Goal: Task Accomplishment & Management: Manage account settings

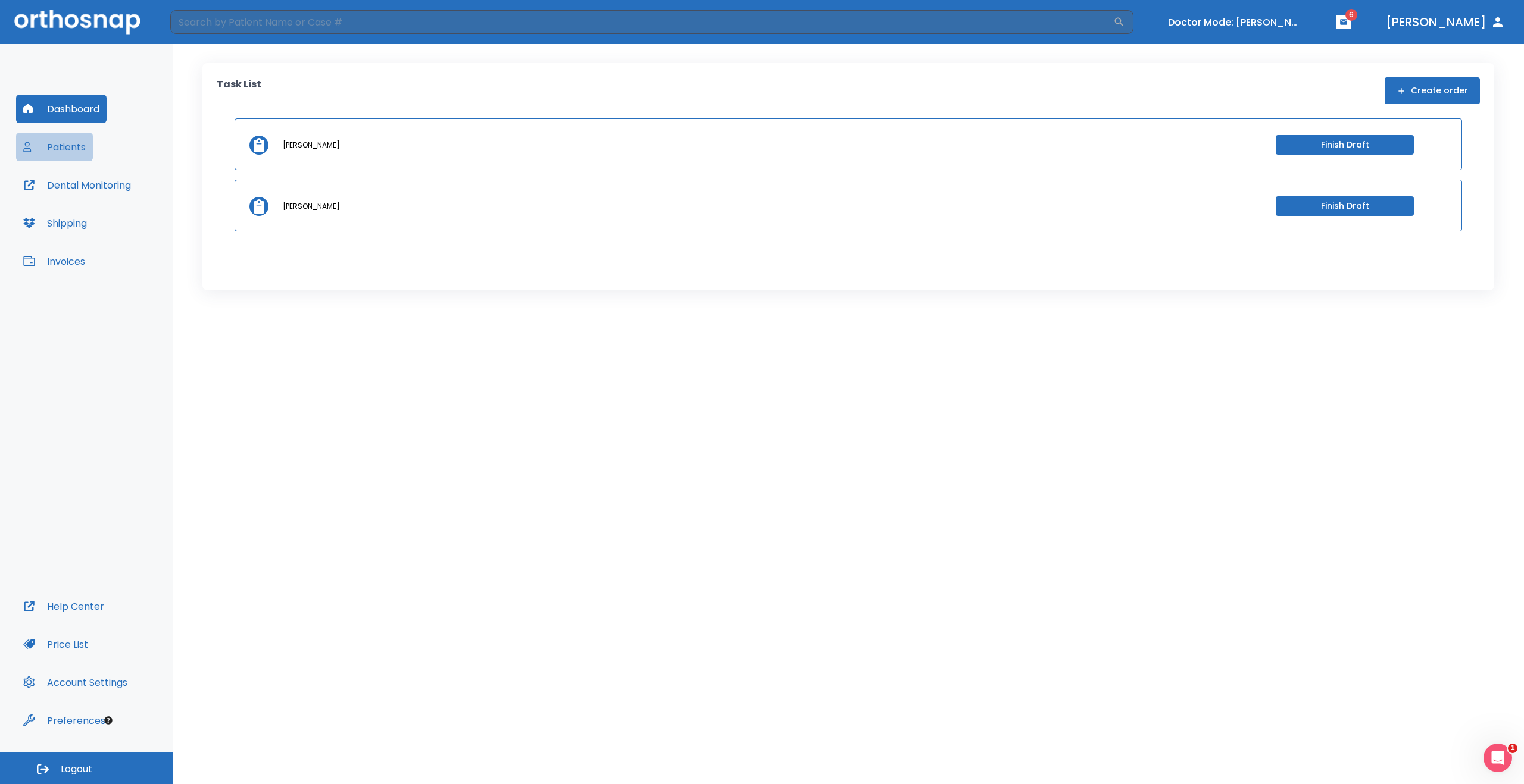
click at [70, 144] on button "Patients" at bounding box center [54, 147] width 77 height 29
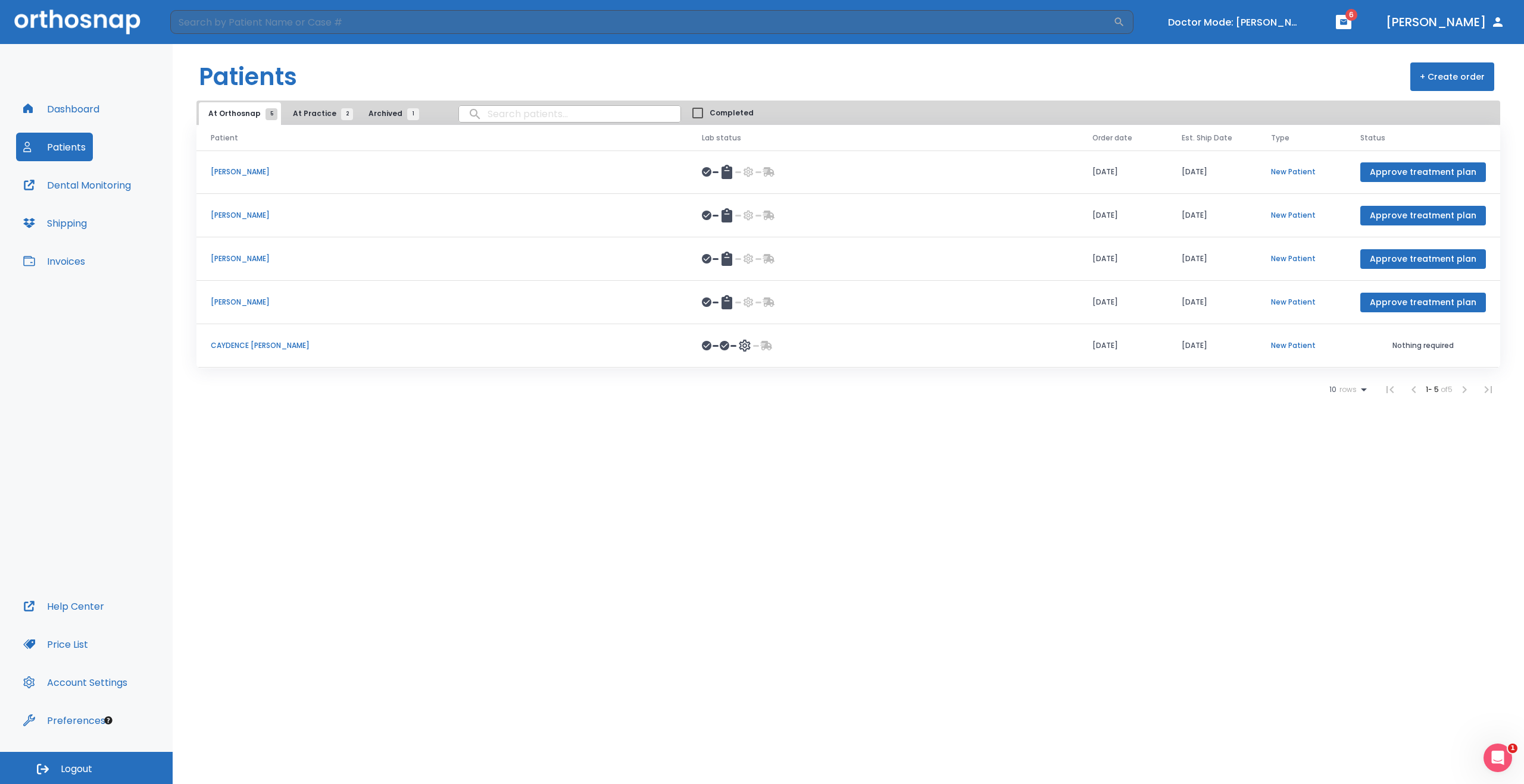
click at [272, 344] on p "CAYDENCE [PERSON_NAME]" at bounding box center [442, 346] width 463 height 10
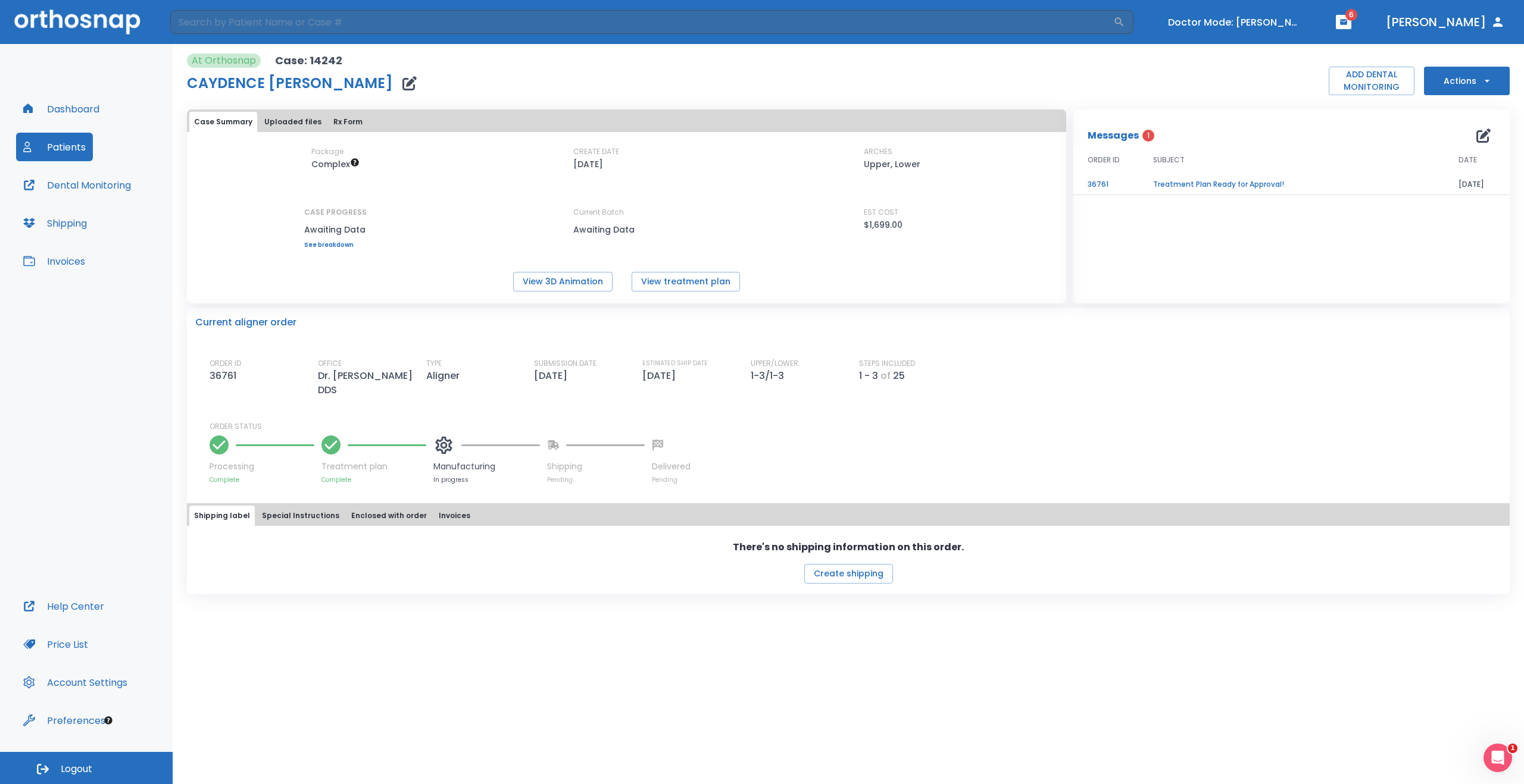
click at [1483, 136] on icon "button" at bounding box center [1483, 136] width 14 height 14
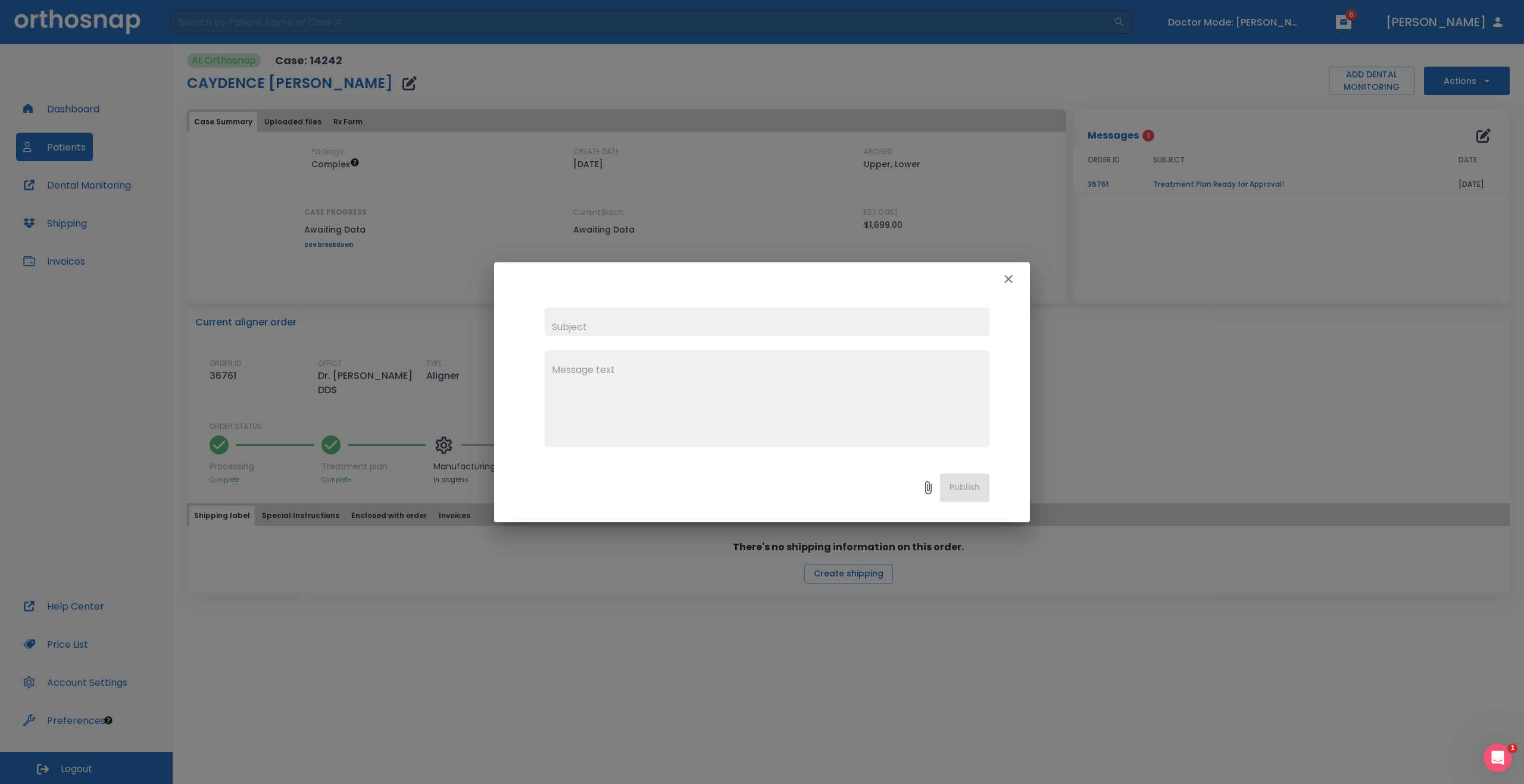
click at [1009, 277] on icon "button" at bounding box center [1008, 279] width 9 height 9
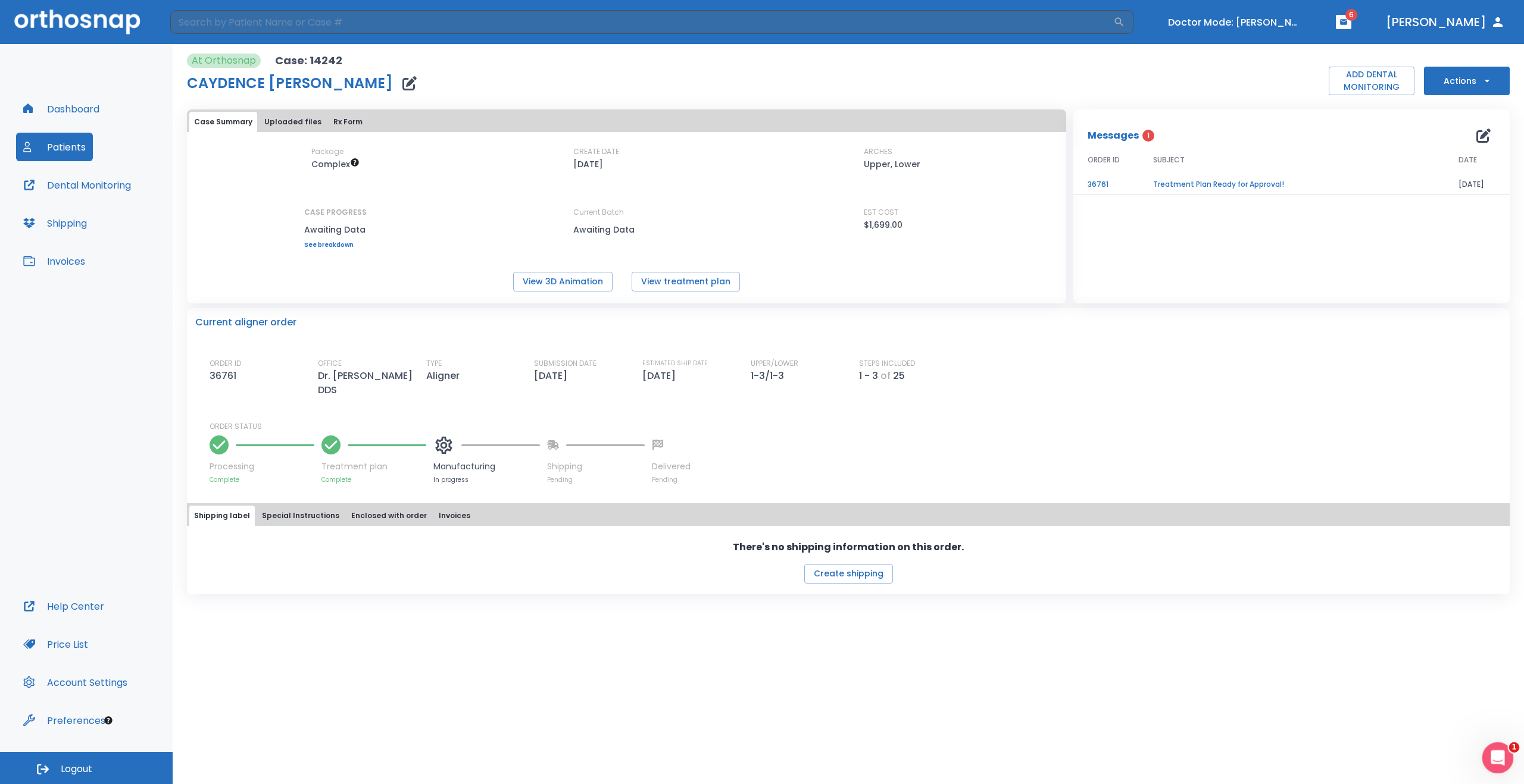
click at [1498, 765] on icon "Open Intercom Messenger" at bounding box center [1496, 756] width 20 height 20
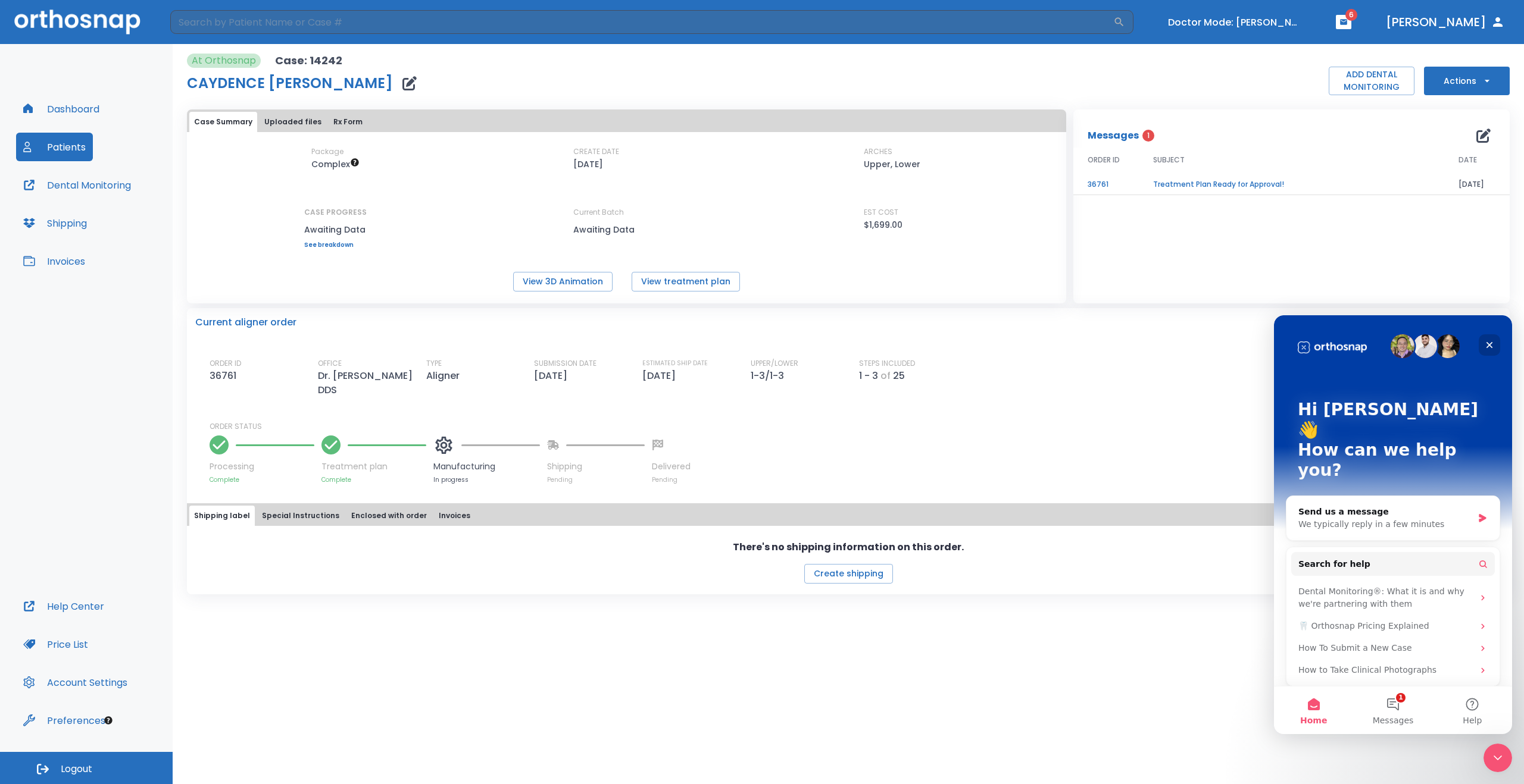
click at [1491, 348] on icon "Close" at bounding box center [1489, 345] width 10 height 10
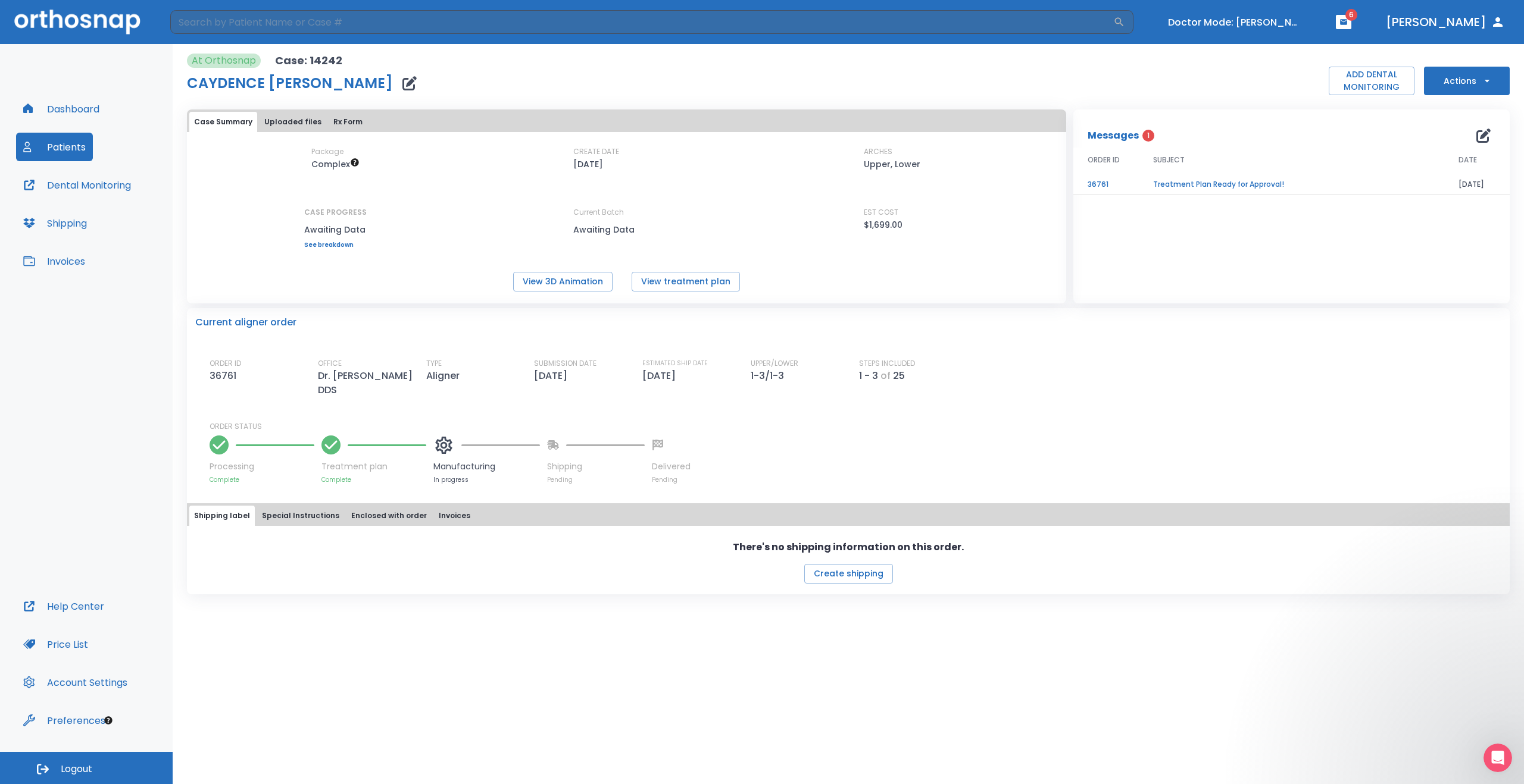
click at [1487, 78] on icon "button" at bounding box center [1487, 81] width 12 height 12
click at [1397, 287] on div at bounding box center [762, 392] width 1524 height 784
click at [1488, 77] on icon "button" at bounding box center [1487, 81] width 12 height 12
click at [1454, 205] on p "Schedule consult" at bounding box center [1465, 204] width 64 height 10
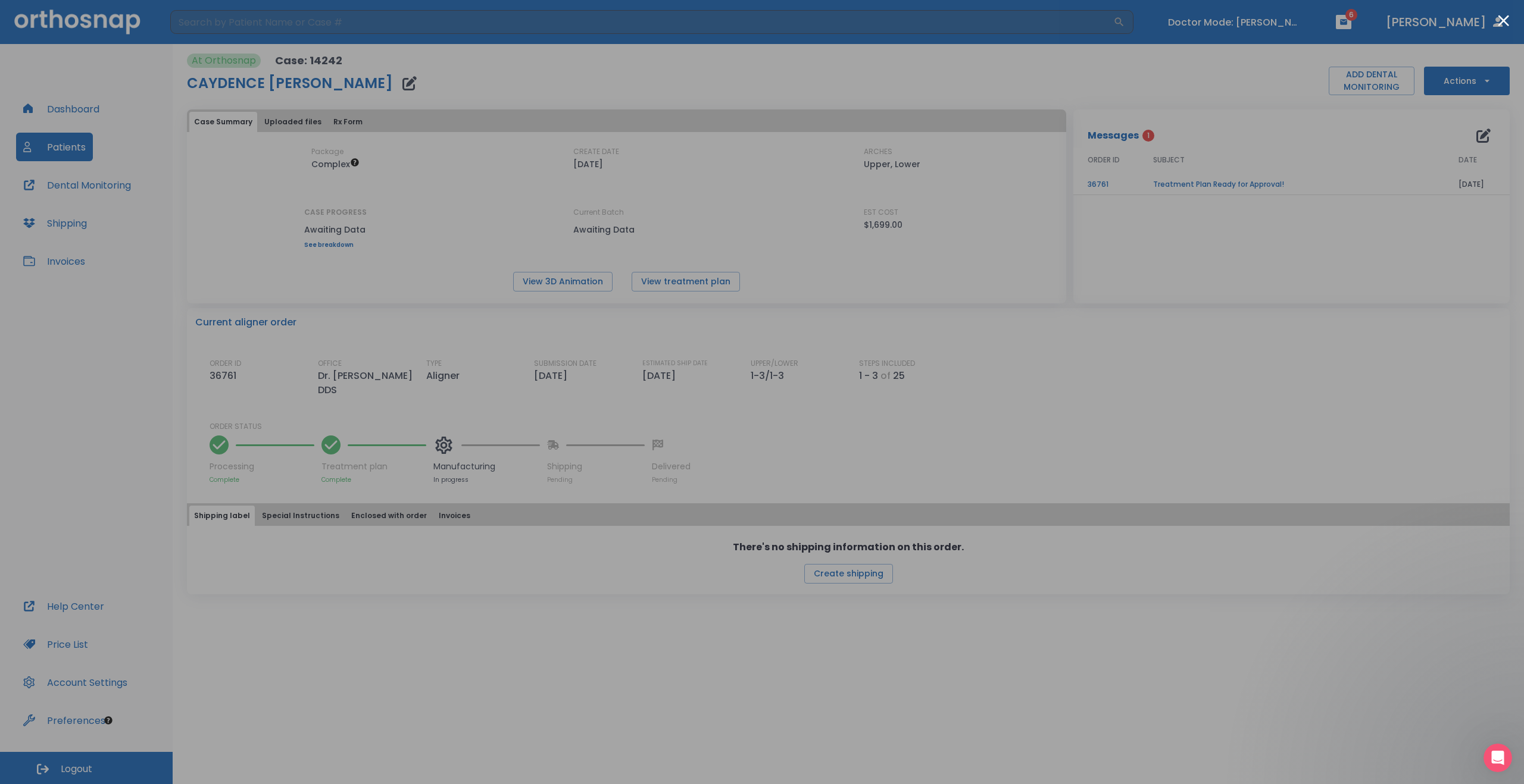
click at [1504, 18] on button "Close modal" at bounding box center [1503, 20] width 11 height 11
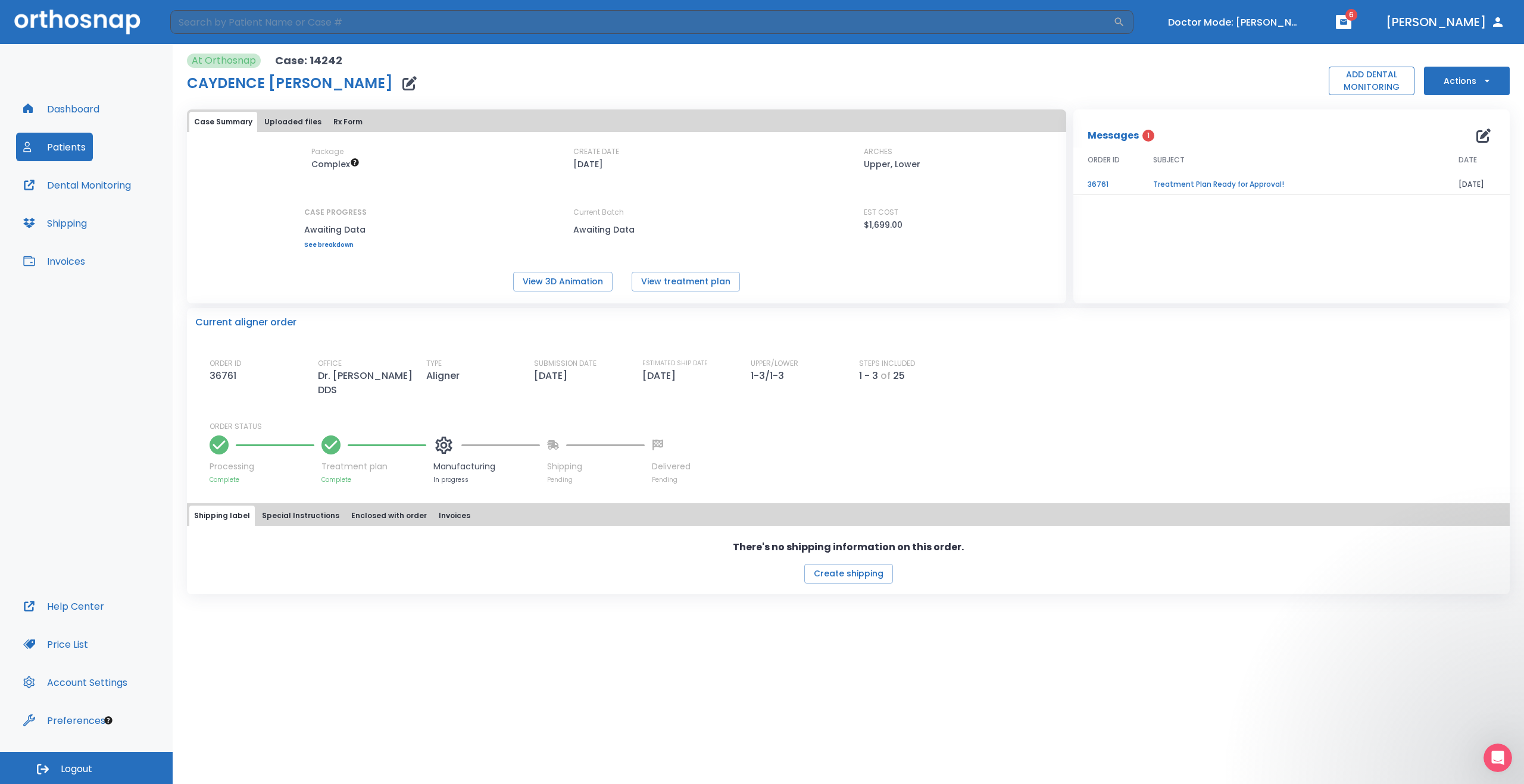
click at [1371, 80] on button "ADD DENTAL MONITORING" at bounding box center [1371, 81] width 86 height 29
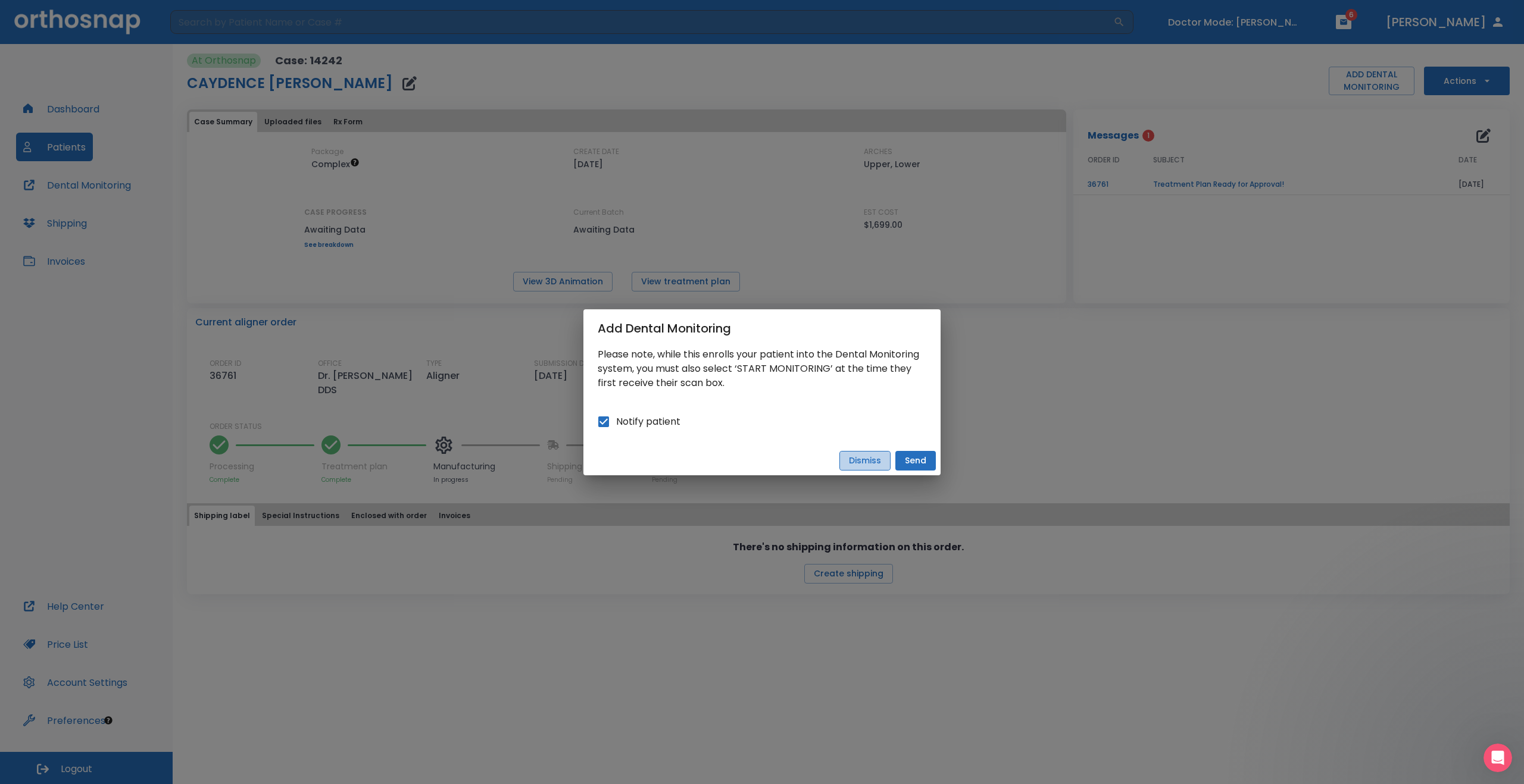
click at [875, 460] on button "Dismiss" at bounding box center [865, 461] width 51 height 20
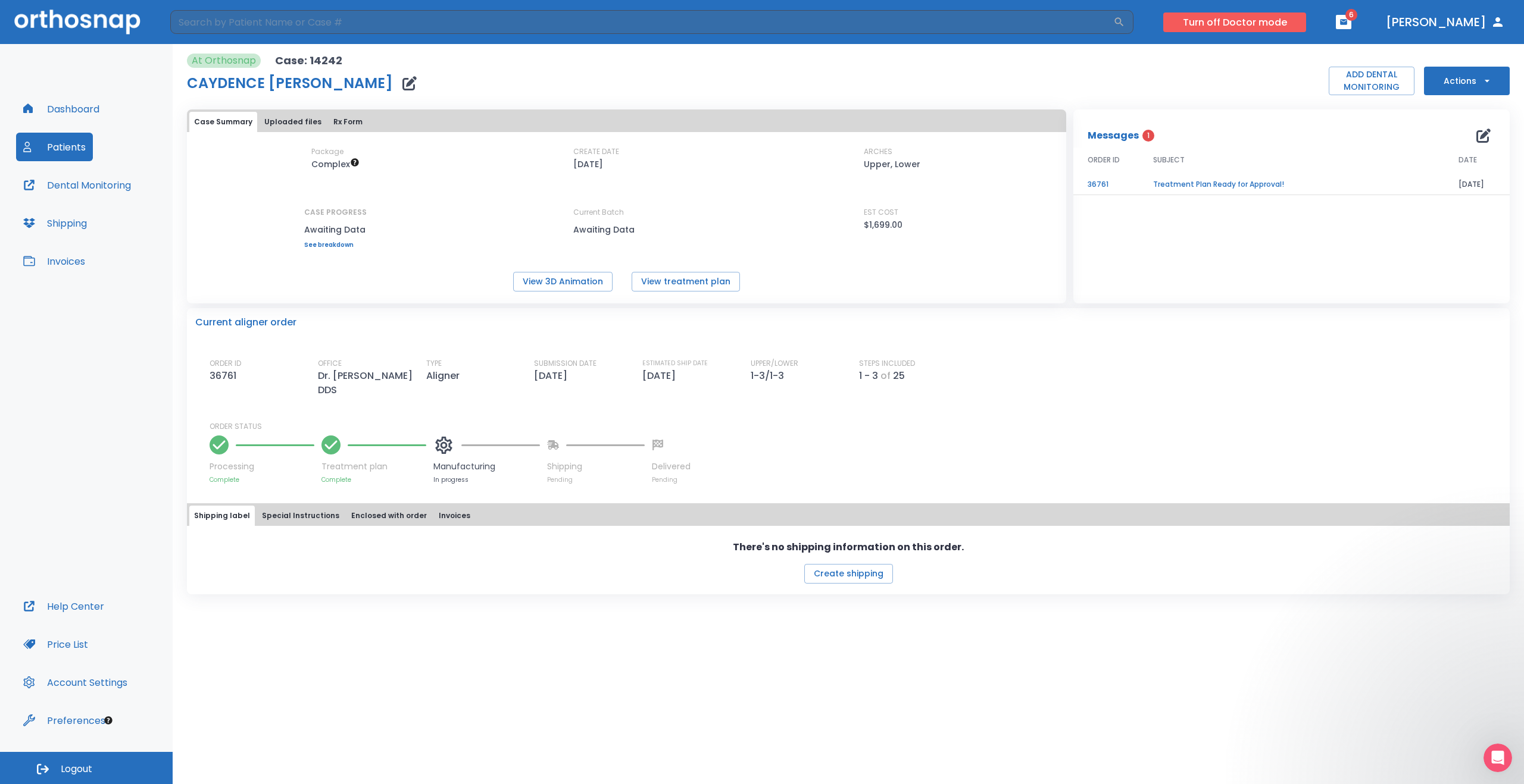
click at [1253, 20] on button "Turn off Doctor mode" at bounding box center [1235, 22] width 143 height 20
